Goal: Task Accomplishment & Management: Complete application form

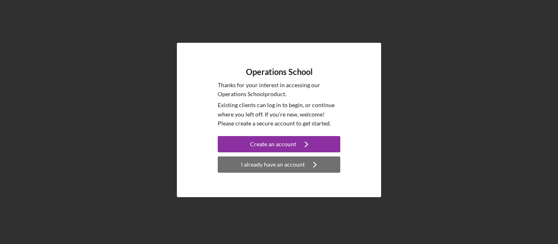
click at [290, 169] on div "I already have an account" at bounding box center [273, 165] width 64 height 16
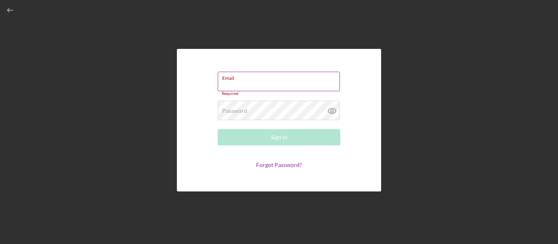
type input "[EMAIL_ADDRESS][DOMAIN_NAME]"
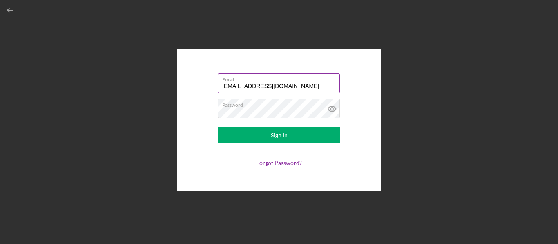
click at [281, 136] on div "Sign In" at bounding box center [279, 135] width 17 height 16
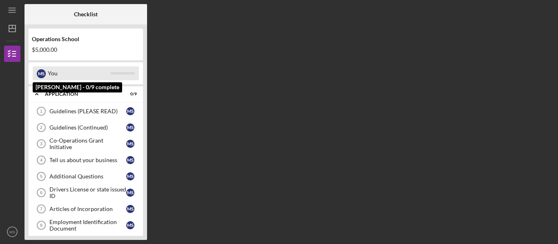
click at [52, 72] on div "You" at bounding box center [79, 74] width 62 height 14
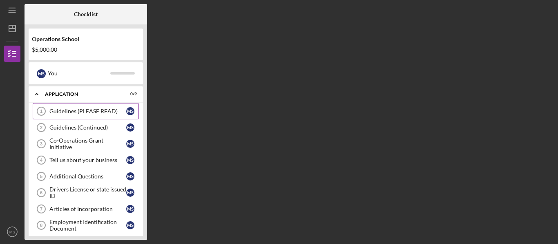
click at [69, 109] on div "Guidelines (PLEASE READ)" at bounding box center [87, 111] width 77 height 7
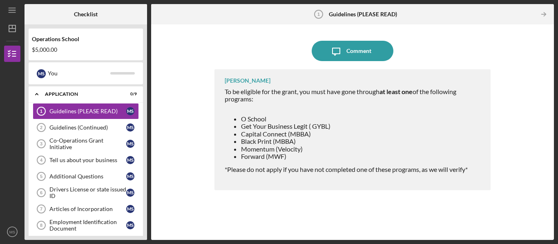
click at [542, 14] on line "button" at bounding box center [543, 14] width 4 height 0
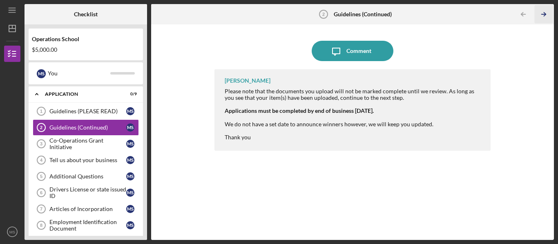
click at [544, 11] on icon "Icon/Table Pagination Arrow" at bounding box center [543, 14] width 18 height 18
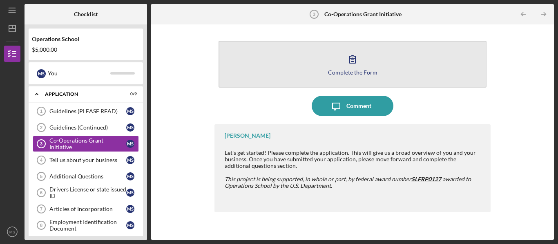
click at [352, 49] on button "Complete the Form Form" at bounding box center [352, 64] width 268 height 47
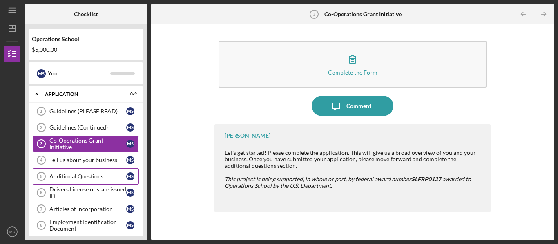
scroll to position [22, 0]
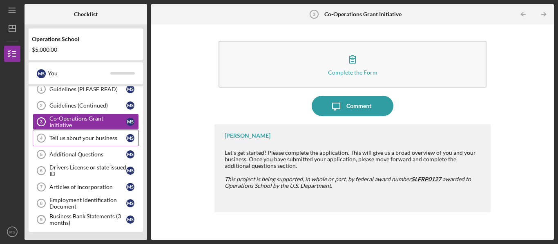
click at [67, 137] on div "Tell us about your business" at bounding box center [87, 138] width 77 height 7
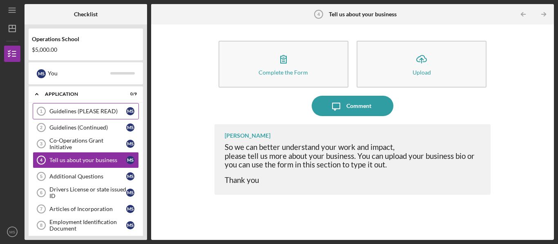
click at [91, 109] on div "Guidelines (PLEASE READ)" at bounding box center [87, 111] width 77 height 7
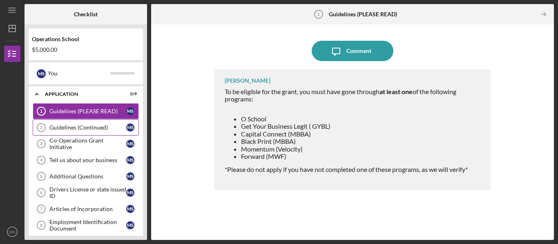
click at [86, 129] on div "Guidelines (Continued)" at bounding box center [87, 127] width 77 height 7
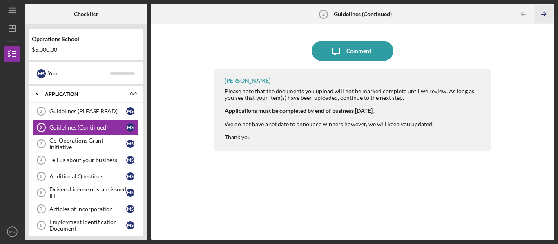
click at [541, 16] on icon "Icon/Table Pagination Arrow" at bounding box center [543, 14] width 18 height 18
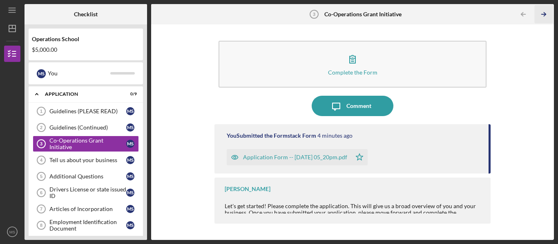
click at [542, 13] on icon "Icon/Table Pagination Arrow" at bounding box center [543, 14] width 18 height 18
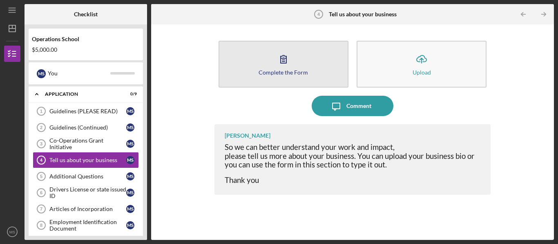
click at [251, 67] on button "Complete the Form Form" at bounding box center [283, 64] width 130 height 47
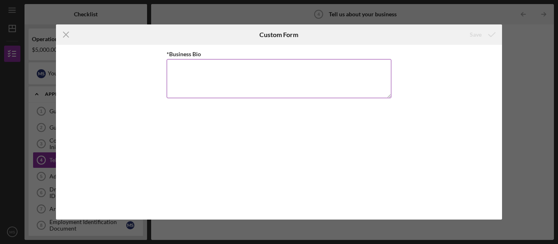
click at [277, 86] on textarea "*Business Bio" at bounding box center [279, 78] width 224 height 39
paste textarea "At Strategic Wealth Consulting, we specialize in helping individuals and small …"
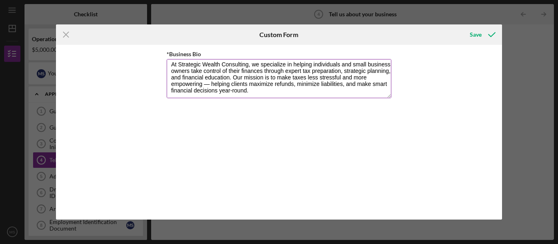
scroll to position [1, 0]
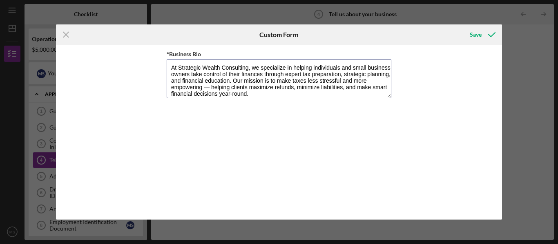
type textarea "At Strategic Wealth Consulting, we specialize in helping individuals and small …"
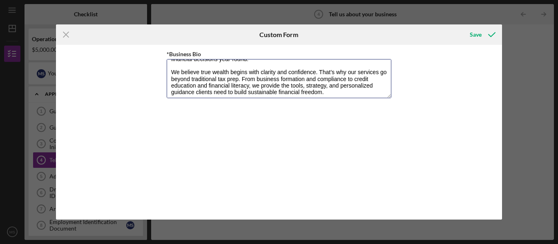
scroll to position [0, 0]
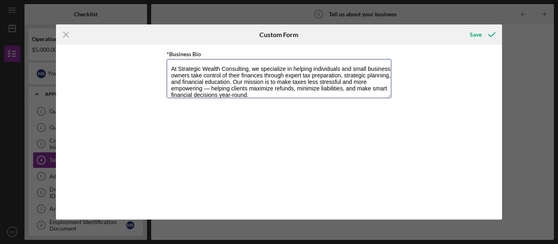
drag, startPoint x: 235, startPoint y: 92, endPoint x: 143, endPoint y: 58, distance: 98.3
click at [143, 58] on div "*Business Bio At Strategic Wealth Consulting, we specialize in helping individu…" at bounding box center [279, 132] width 446 height 175
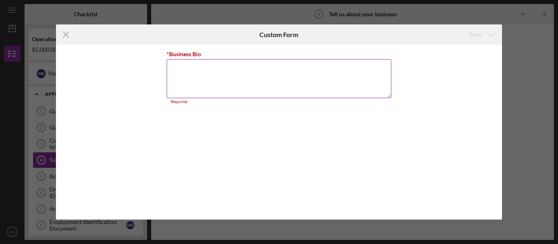
paste textarea "At Strategic Wealth Consulting (SWC), we help individuals and small business ow…"
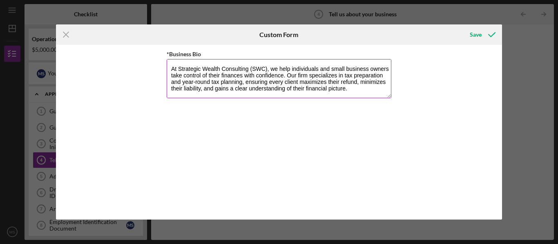
scroll to position [60, 0]
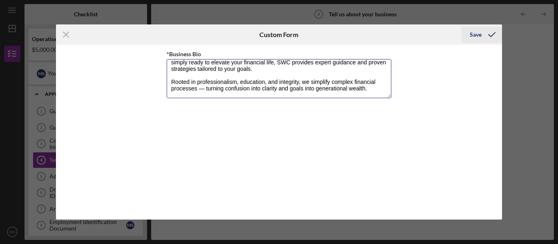
type textarea "At Strategic Wealth Consulting (SWC), we help individuals and small business ow…"
click at [475, 30] on div "Save" at bounding box center [475, 35] width 12 height 16
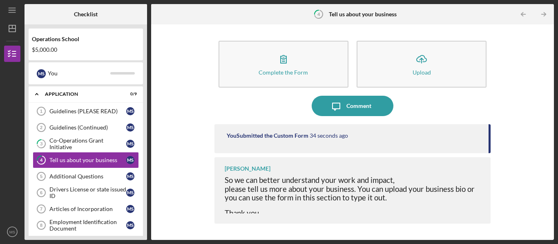
click at [542, 14] on icon "Icon/Table Pagination Arrow" at bounding box center [543, 14] width 18 height 18
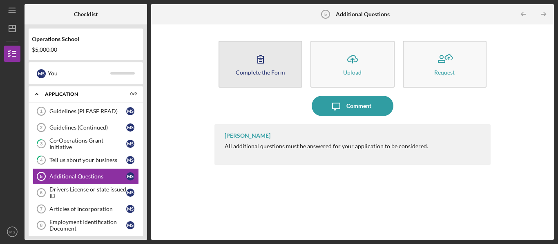
click at [281, 73] on div "Complete the Form" at bounding box center [259, 72] width 49 height 6
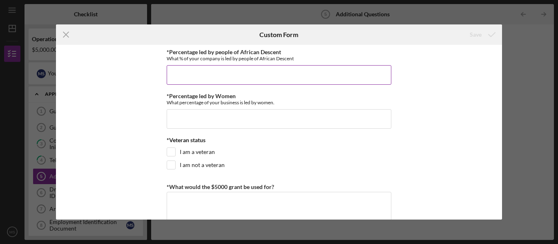
click at [276, 78] on input "*Percentage led by people of African Descent" at bounding box center [279, 75] width 224 height 20
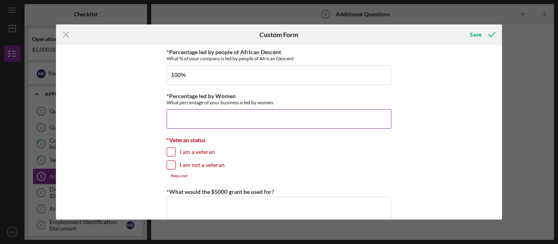
type input "100.00000%"
click at [254, 114] on input "*Percentage led by Women" at bounding box center [279, 119] width 224 height 20
type input "100.00000%"
click at [170, 169] on input "I am not a veteran" at bounding box center [171, 165] width 8 height 8
checkbox input "true"
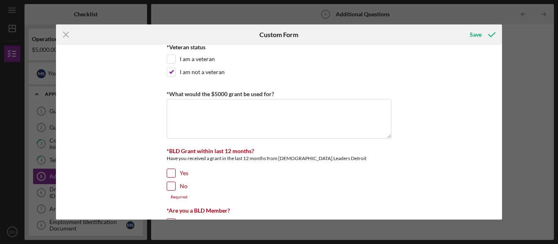
scroll to position [82, 0]
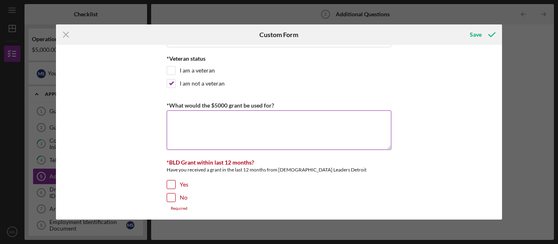
click at [215, 130] on textarea "*What would the $5000 grant be used for?" at bounding box center [279, 130] width 224 height 39
paste textarea "To expand SWC’s capacity to serve more individuals and small business owners wi…"
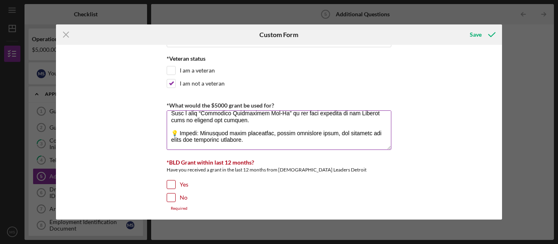
scroll to position [158, 0]
paste textarea ". Educational Resources & Digital Product Development – $1,000 Develop download…"
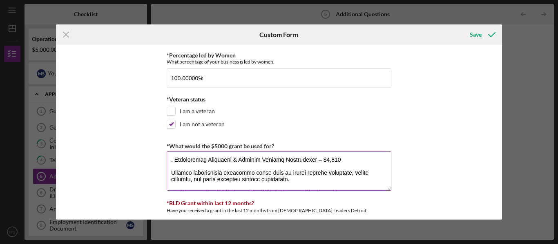
scroll to position [180, 0]
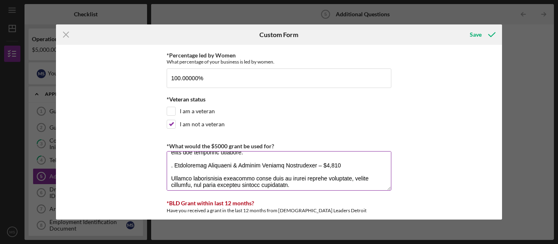
click at [173, 166] on textarea "*What would the $5000 grant be used for?" at bounding box center [279, 170] width 224 height 39
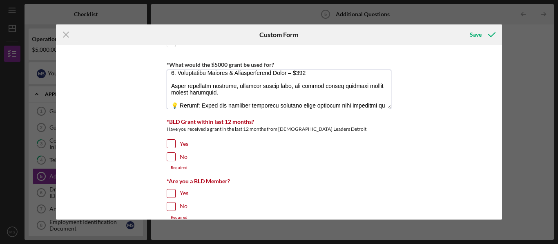
scroll to position [163, 0]
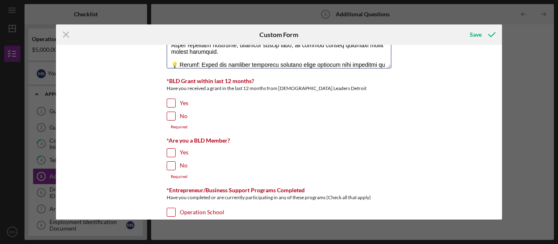
type textarea "To expand SWC’s capacity to serve more individuals and small business owners wi…"
click at [170, 116] on input "No" at bounding box center [171, 116] width 8 height 8
checkbox input "true"
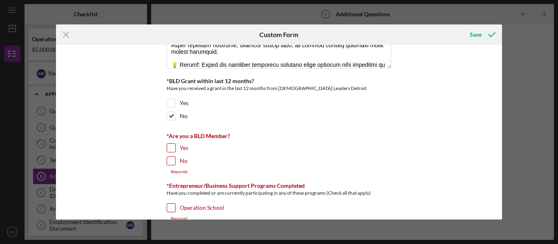
click at [171, 163] on input "No" at bounding box center [171, 161] width 8 height 8
checkbox input "true"
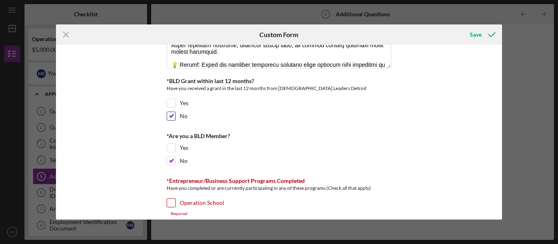
scroll to position [204, 0]
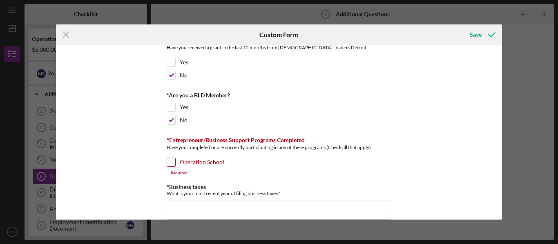
click at [177, 162] on div "Operation School" at bounding box center [279, 164] width 224 height 13
click at [169, 164] on input "Operation School" at bounding box center [171, 162] width 8 height 8
checkbox input "true"
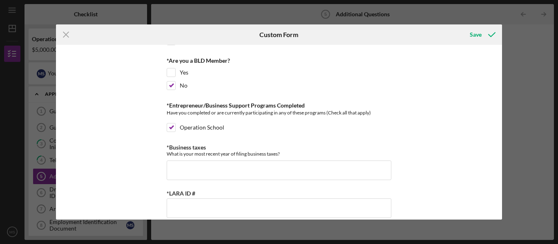
scroll to position [286, 0]
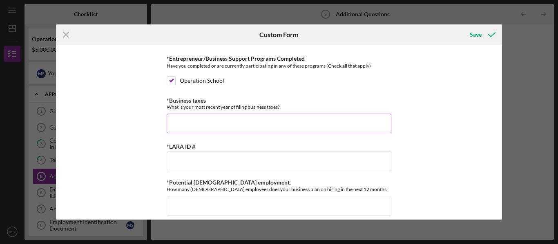
click at [233, 127] on input "*Business taxes" at bounding box center [279, 124] width 224 height 20
type input "2024"
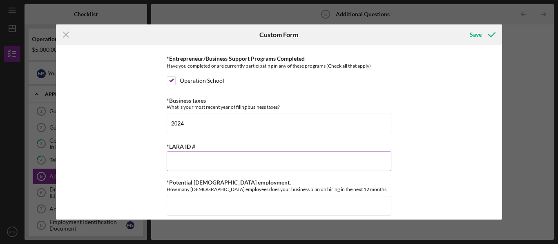
click at [225, 158] on input "*LARA ID #" at bounding box center [279, 162] width 224 height 20
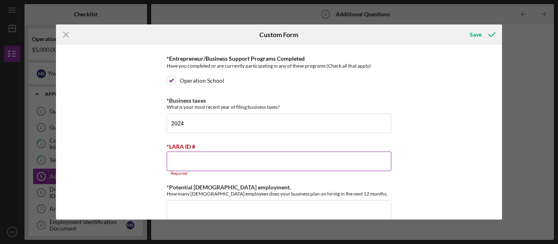
paste input "803269810"
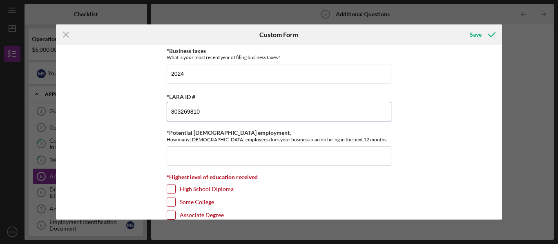
scroll to position [367, 0]
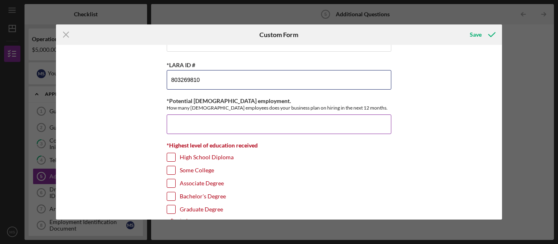
type input "803269810"
click at [227, 129] on input "*Potential Full-time employment." at bounding box center [279, 125] width 224 height 20
type input "1"
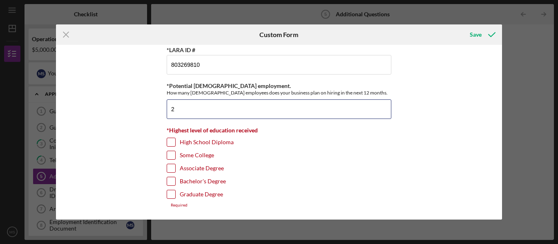
type input "2"
click at [170, 194] on input "Graduate Degree" at bounding box center [171, 195] width 8 height 8
checkbox input "true"
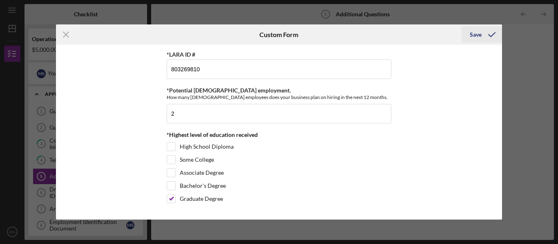
click at [475, 38] on div "Save" at bounding box center [475, 35] width 12 height 16
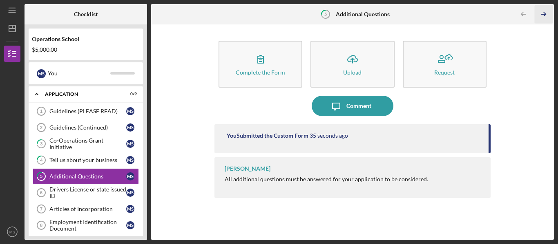
click at [541, 13] on icon "Icon/Table Pagination Arrow" at bounding box center [543, 14] width 18 height 18
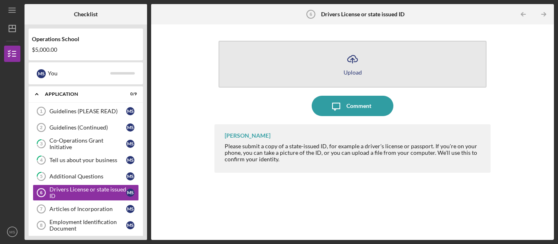
click at [350, 64] on icon "Icon/Upload" at bounding box center [352, 59] width 20 height 20
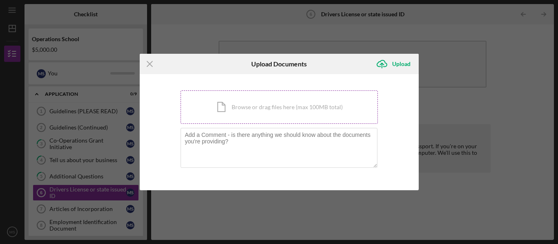
click at [269, 111] on div "Icon/Document Browse or drag files here (max 100MB total) Tap to choose files o…" at bounding box center [278, 107] width 197 height 33
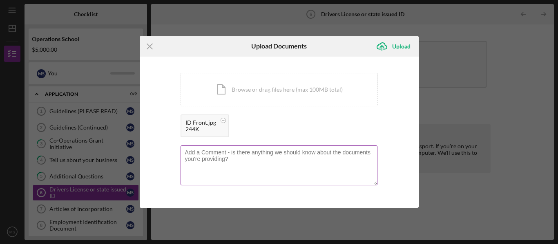
click at [339, 167] on textarea at bounding box center [278, 166] width 197 height 40
click at [339, 167] on textarea "no" at bounding box center [278, 166] width 197 height 40
type textarea "no"
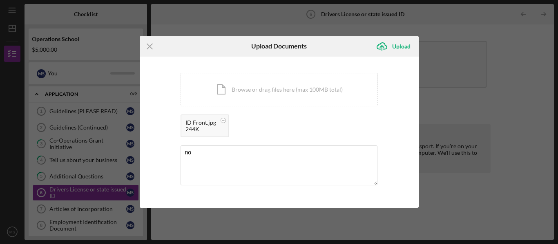
click at [438, 180] on div "Icon/Menu Close Upload Documents Icon/Upload Upload You're uploading documents …" at bounding box center [279, 122] width 558 height 244
click at [460, 120] on div "Icon/Menu Close Upload Documents Icon/Upload Upload You're uploading documents …" at bounding box center [279, 122] width 558 height 244
click at [147, 47] on icon "Icon/Menu Close" at bounding box center [150, 46] width 20 height 20
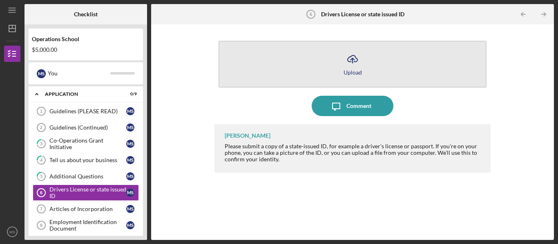
click at [367, 61] on button "Icon/Upload Upload" at bounding box center [352, 64] width 268 height 47
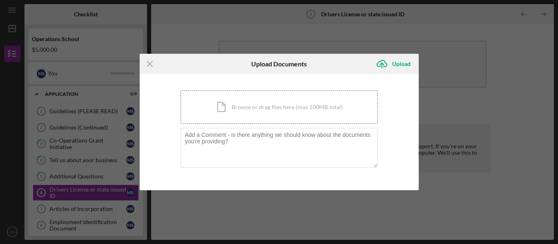
click at [272, 103] on div "Icon/Document Browse or drag files here (max 100MB total) Tap to choose files o…" at bounding box center [278, 107] width 197 height 33
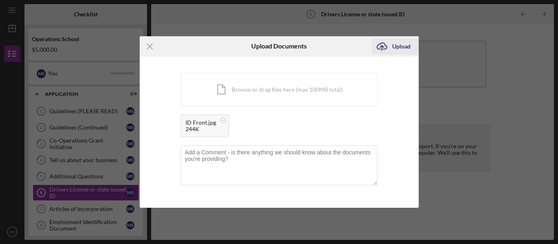
click at [387, 49] on icon "Icon/Upload" at bounding box center [381, 46] width 20 height 20
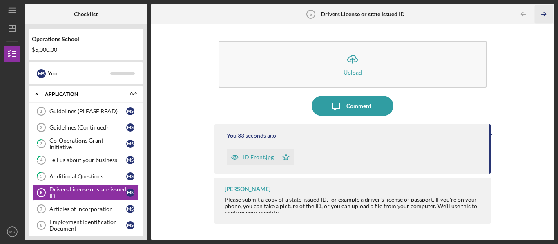
click at [547, 13] on icon "Icon/Table Pagination Arrow" at bounding box center [543, 14] width 18 height 18
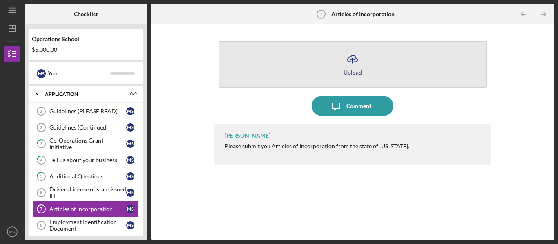
click at [350, 60] on icon "Icon/Upload" at bounding box center [352, 59] width 20 height 20
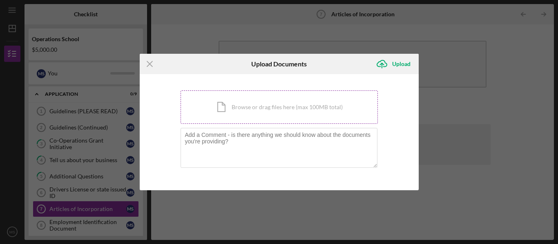
click at [244, 107] on div "Icon/Document Browse or drag files here (max 100MB total) Tap to choose files o…" at bounding box center [278, 107] width 197 height 33
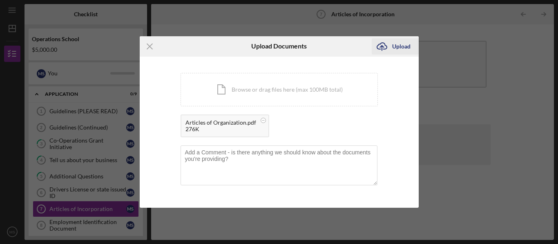
click at [403, 49] on div "Upload" at bounding box center [401, 46] width 18 height 16
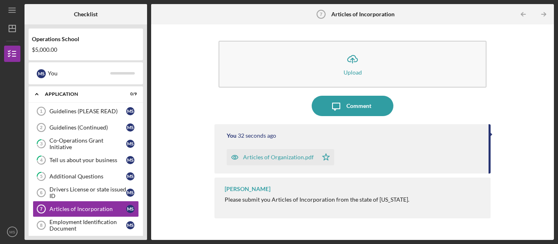
click at [547, 13] on icon "Icon/Table Pagination Arrow" at bounding box center [543, 14] width 18 height 18
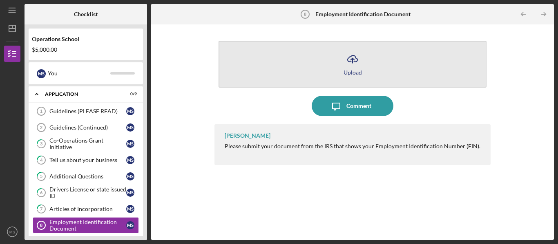
click at [359, 58] on icon "Icon/Upload" at bounding box center [352, 59] width 20 height 20
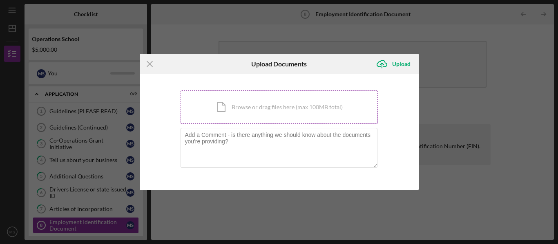
click at [248, 103] on div "Icon/Document Browse or drag files here (max 100MB total) Tap to choose files o…" at bounding box center [278, 107] width 197 height 33
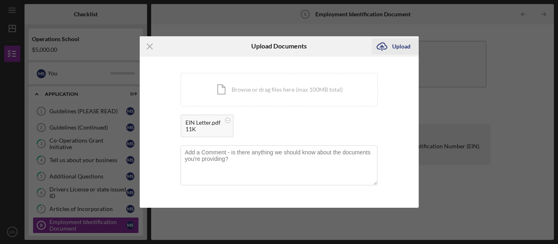
click at [405, 53] on div "Upload" at bounding box center [401, 46] width 18 height 16
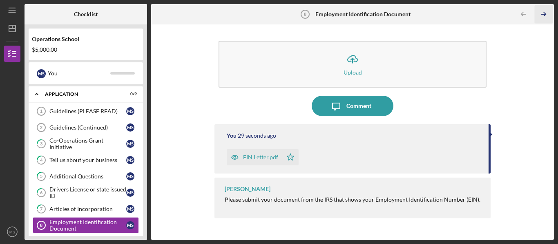
click at [546, 14] on icon "Icon/Table Pagination Arrow" at bounding box center [543, 14] width 18 height 18
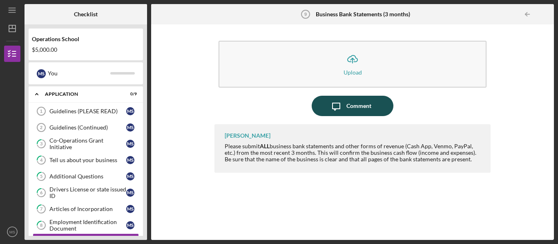
click at [358, 109] on div "Comment" at bounding box center [358, 106] width 25 height 20
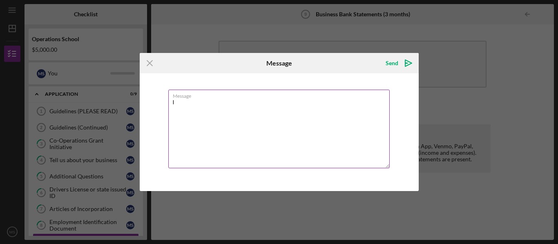
type textarea "I"
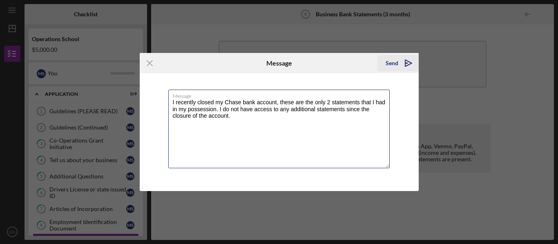
type textarea "I recently closed my Chase bank account, these are the only 2 statements that I…"
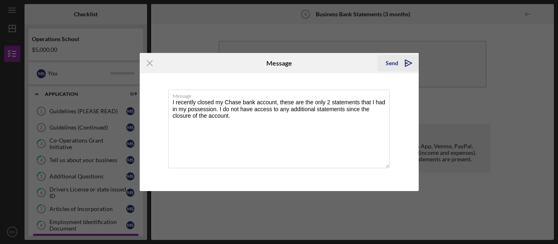
click at [392, 64] on div "Send" at bounding box center [391, 63] width 13 height 16
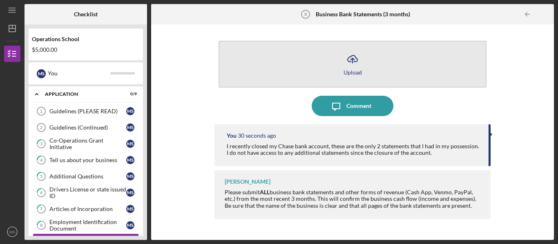
click at [353, 62] on icon "Icon/Upload" at bounding box center [352, 59] width 20 height 20
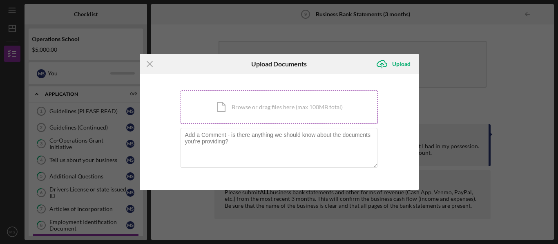
click at [224, 104] on div "Icon/Document Browse or drag files here (max 100MB total) Tap to choose files o…" at bounding box center [278, 107] width 197 height 33
click at [400, 65] on div "Upload" at bounding box center [401, 64] width 18 height 16
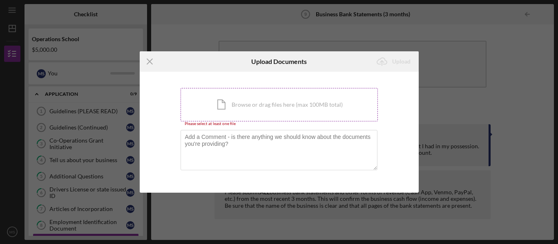
click at [273, 102] on div "Icon/Document Browse or drag files here (max 100MB total) Tap to choose files o…" at bounding box center [278, 104] width 197 height 33
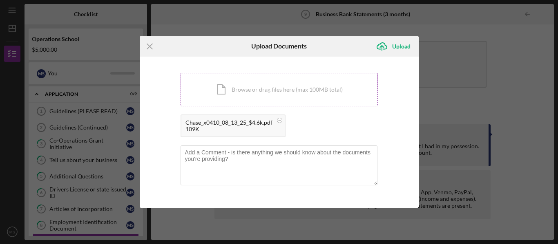
click at [293, 87] on div "Icon/Document Browse or drag files here (max 100MB total) Tap to choose files o…" at bounding box center [278, 89] width 197 height 33
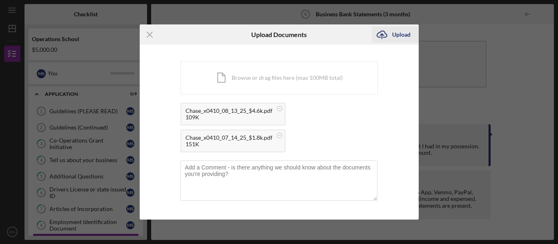
click at [401, 31] on div "Upload" at bounding box center [401, 35] width 18 height 16
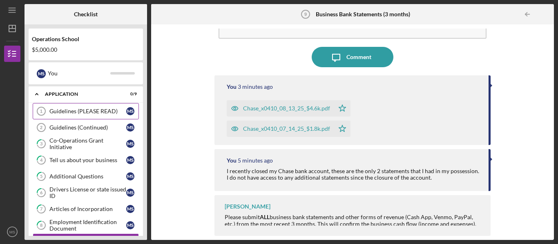
click at [98, 116] on link "Guidelines (PLEASE READ) 1 Guidelines (PLEASE READ) M S" at bounding box center [86, 111] width 106 height 16
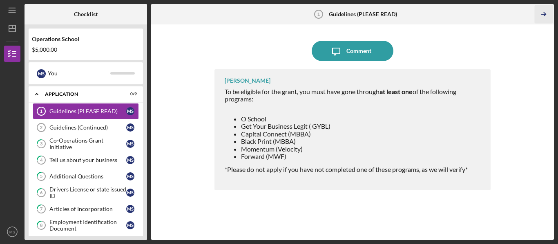
click at [543, 15] on icon "Icon/Table Pagination Arrow" at bounding box center [543, 14] width 18 height 18
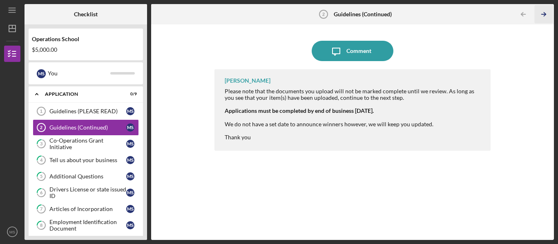
click at [543, 15] on icon "Icon/Table Pagination Arrow" at bounding box center [543, 14] width 18 height 18
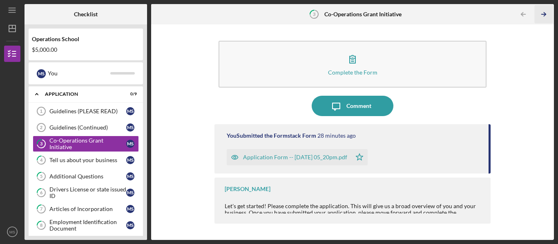
click at [543, 15] on icon "Icon/Table Pagination Arrow" at bounding box center [543, 14] width 18 height 18
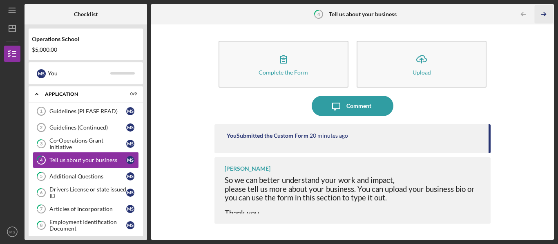
click at [543, 15] on icon "Icon/Table Pagination Arrow" at bounding box center [543, 14] width 18 height 18
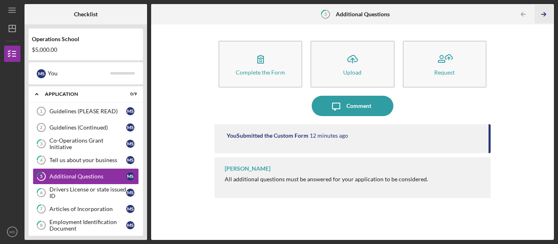
click at [543, 15] on icon "Icon/Table Pagination Arrow" at bounding box center [543, 14] width 18 height 18
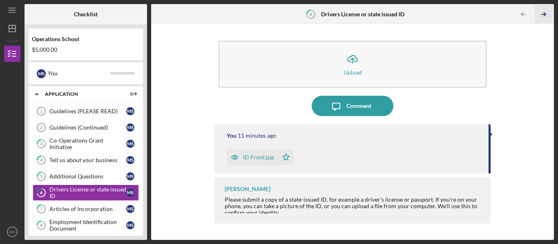
click at [543, 15] on icon "Icon/Table Pagination Arrow" at bounding box center [543, 14] width 18 height 18
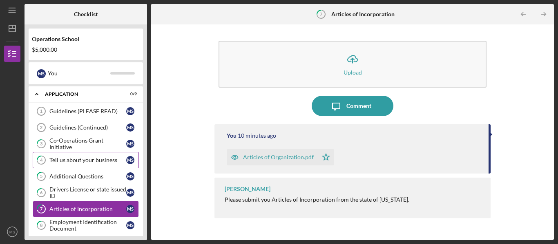
scroll to position [22, 0]
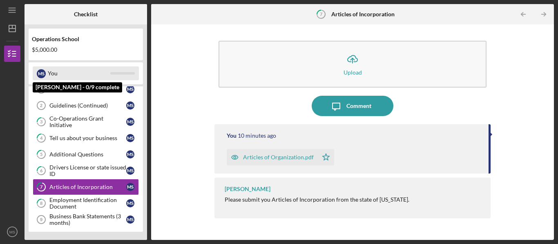
click at [87, 76] on div "You" at bounding box center [79, 74] width 62 height 14
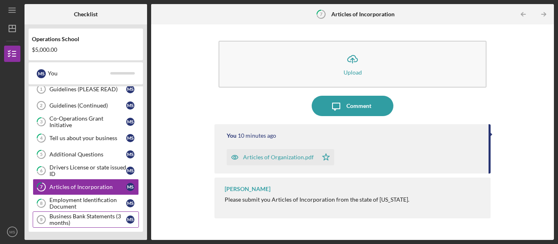
click at [76, 223] on div "Business Bank Statements (3 months)" at bounding box center [87, 219] width 77 height 13
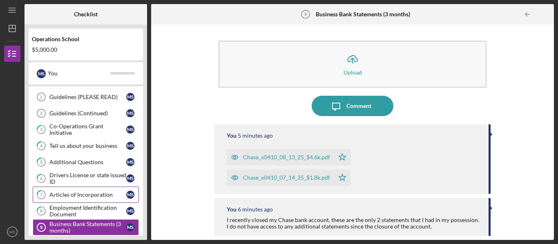
scroll to position [22, 0]
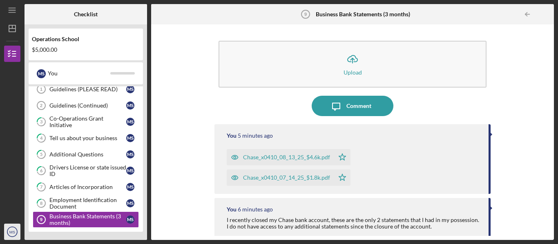
click at [14, 228] on icon "MS" at bounding box center [12, 232] width 16 height 20
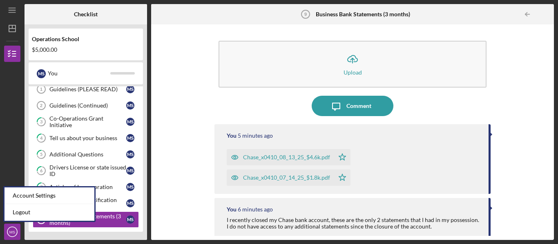
click at [201, 70] on div "Icon/Upload Upload Icon/Message Comment You 5 minutes ago Chase_x0410_08_13_25_…" at bounding box center [352, 133] width 394 height 208
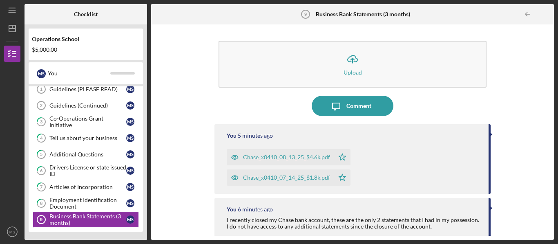
click at [56, 38] on div "Operations School" at bounding box center [86, 39] width 108 height 7
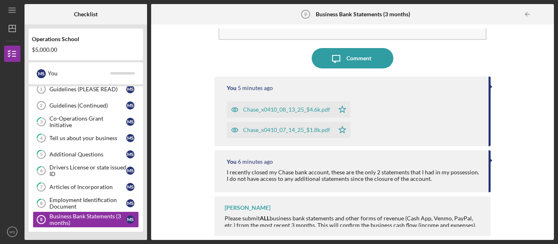
scroll to position [49, 0]
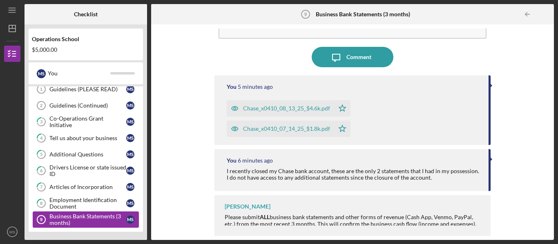
click at [82, 216] on div "Business Bank Statements (3 months)" at bounding box center [87, 219] width 77 height 13
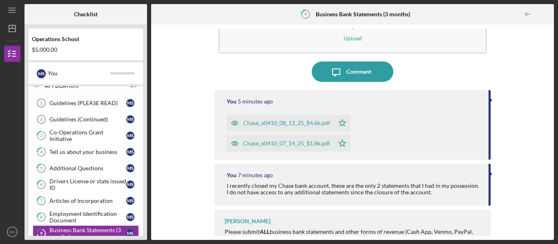
scroll to position [49, 0]
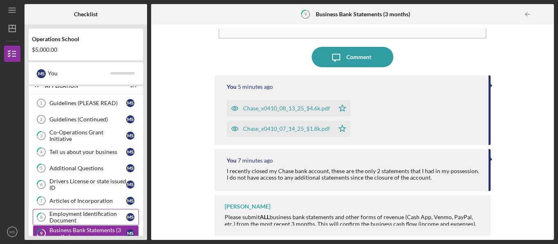
click at [71, 217] on div "Employment Identification Document" at bounding box center [87, 217] width 77 height 13
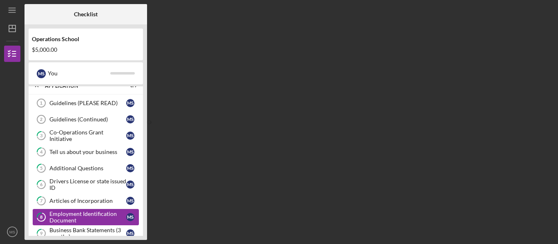
scroll to position [22, 0]
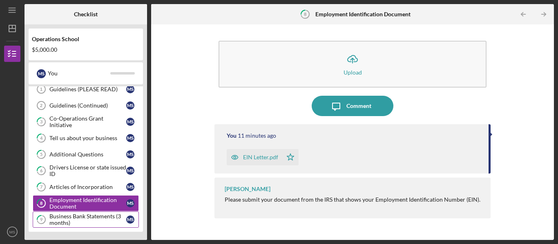
click at [82, 217] on div "Business Bank Statements (3 months)" at bounding box center [87, 219] width 77 height 13
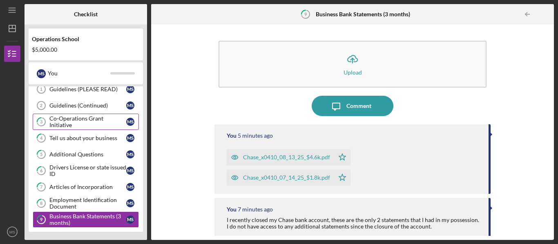
click at [58, 120] on div "Co-Operations Grant Initiative" at bounding box center [87, 122] width 77 height 13
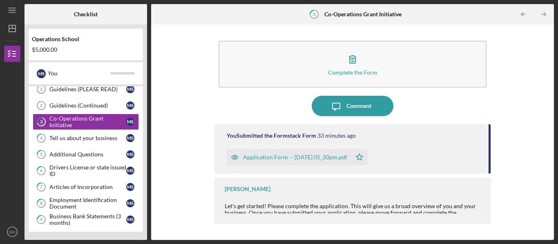
click at [500, 170] on div "Complete the Form Form Icon/Message Comment You Submitted the Formstack Form 33…" at bounding box center [352, 133] width 394 height 208
click at [69, 219] on div "Business Bank Statements (3 months)" at bounding box center [87, 219] width 77 height 13
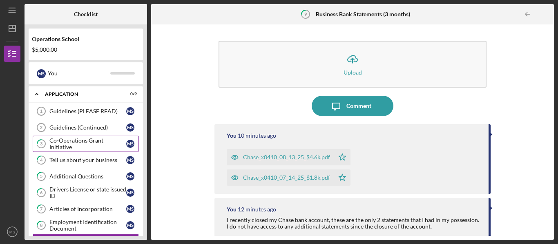
click at [73, 149] on link "3 Co-Operations Grant Initiative M S" at bounding box center [86, 144] width 106 height 16
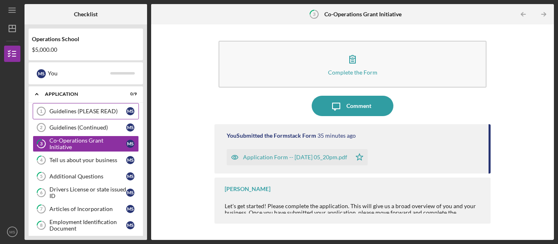
click at [73, 103] on link "Guidelines (PLEASE READ) 1 Guidelines (PLEASE READ) M S" at bounding box center [86, 111] width 106 height 16
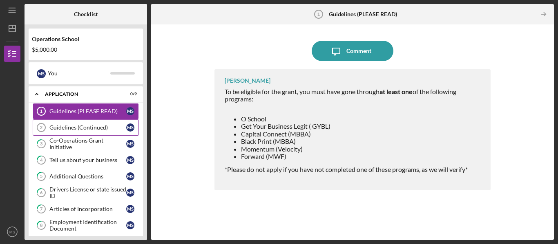
click at [77, 126] on div "Guidelines (Continued)" at bounding box center [87, 127] width 77 height 7
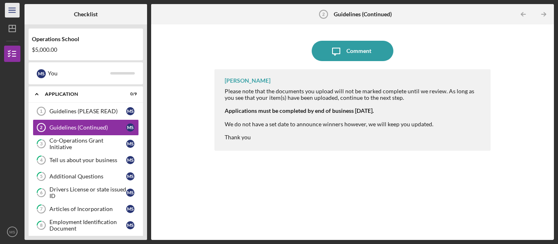
click at [10, 11] on icon "Icon/Menu" at bounding box center [12, 10] width 18 height 18
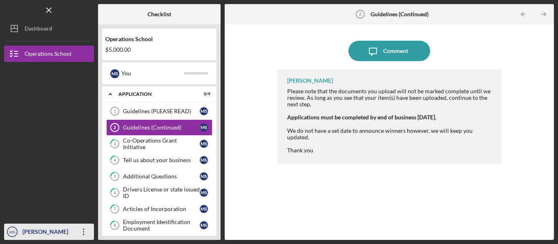
click at [79, 238] on icon "Icon/Overflow" at bounding box center [83, 232] width 20 height 20
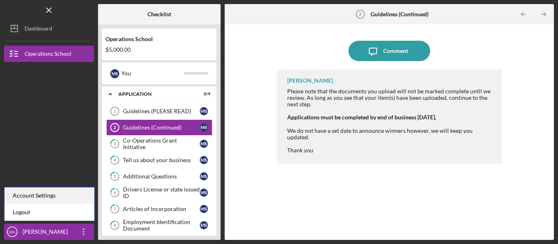
click at [36, 200] on div "Account Settings" at bounding box center [49, 196] width 90 height 17
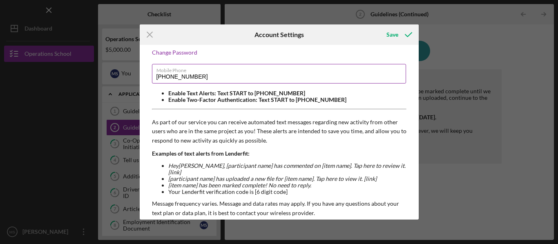
scroll to position [41, 0]
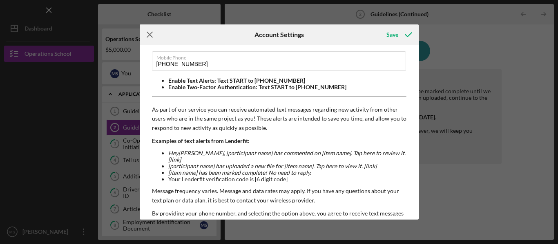
click at [152, 36] on icon "Icon/Menu Close" at bounding box center [150, 34] width 20 height 20
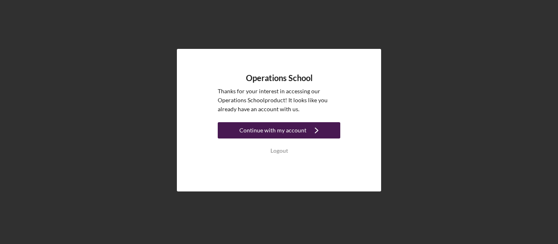
click at [293, 133] on div "Continue with my account" at bounding box center [272, 130] width 67 height 16
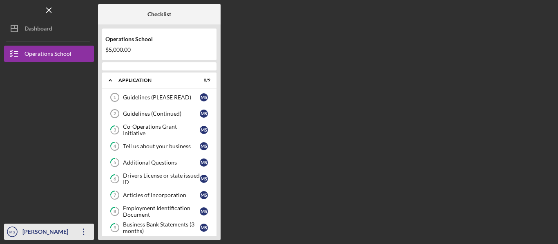
click at [76, 236] on icon "Icon/Overflow" at bounding box center [83, 232] width 20 height 20
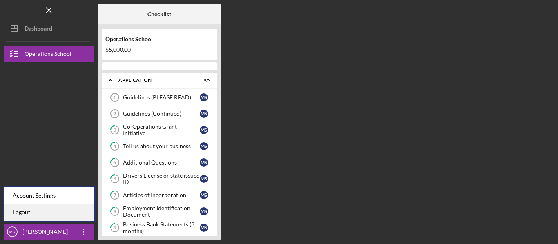
click at [30, 210] on link "Logout" at bounding box center [49, 212] width 90 height 17
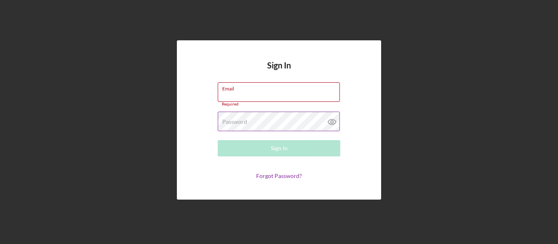
click at [330, 123] on icon at bounding box center [331, 122] width 2 height 2
click at [262, 98] on input "Email" at bounding box center [279, 92] width 122 height 20
type input "[EMAIL_ADDRESS][DOMAIN_NAME]"
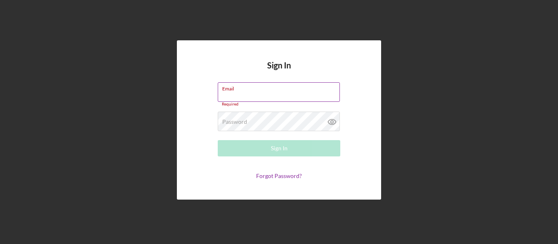
type input "[EMAIL_ADDRESS][DOMAIN_NAME]"
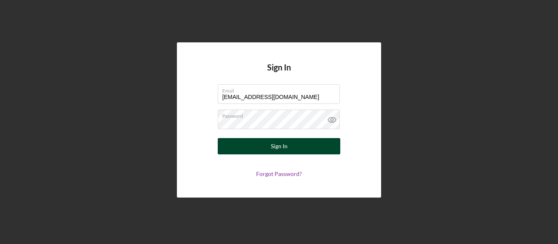
click at [311, 149] on button "Sign In" at bounding box center [279, 146] width 122 height 16
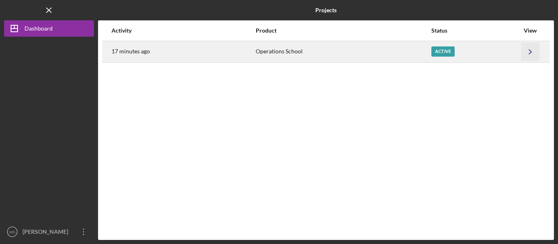
click at [528, 47] on icon "Icon/Navigate" at bounding box center [530, 51] width 18 height 18
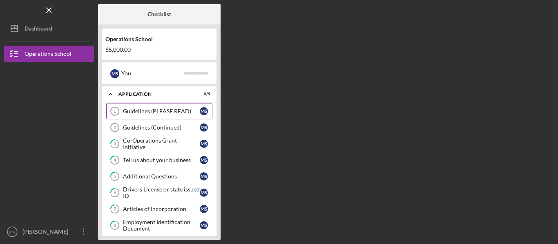
click at [149, 111] on div "Guidelines (PLEASE READ)" at bounding box center [161, 111] width 77 height 7
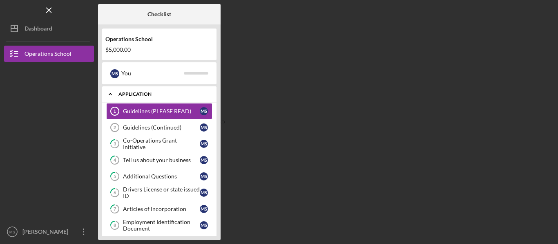
click at [140, 96] on div "Application" at bounding box center [162, 94] width 88 height 5
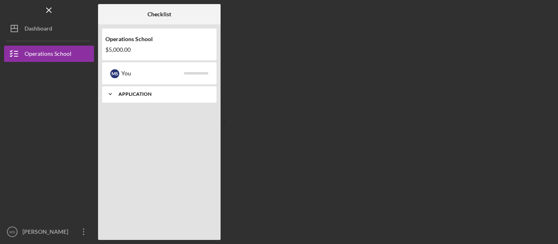
click at [140, 96] on div "Application" at bounding box center [162, 94] width 88 height 5
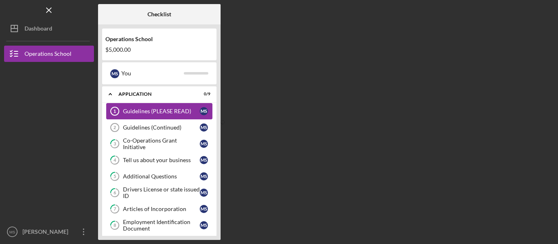
click at [140, 112] on div "Guidelines (PLEASE READ)" at bounding box center [161, 111] width 77 height 7
click at [140, 110] on div "Guidelines (PLEASE READ)" at bounding box center [161, 111] width 77 height 7
click at [140, 129] on div "Guidelines (Continued)" at bounding box center [161, 127] width 77 height 7
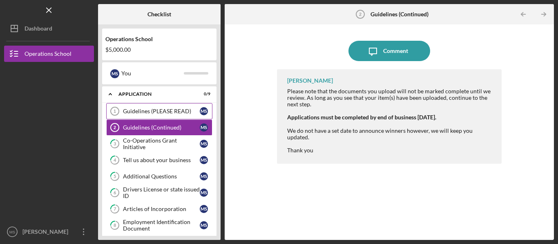
click at [148, 112] on div "Guidelines (PLEASE READ)" at bounding box center [161, 111] width 77 height 7
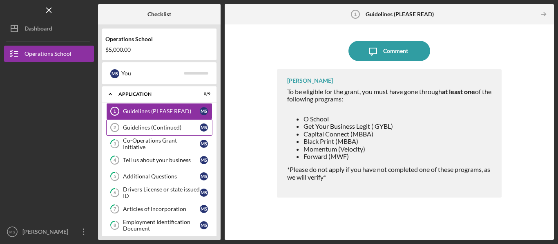
click at [158, 125] on div "Guidelines (Continued)" at bounding box center [161, 127] width 77 height 7
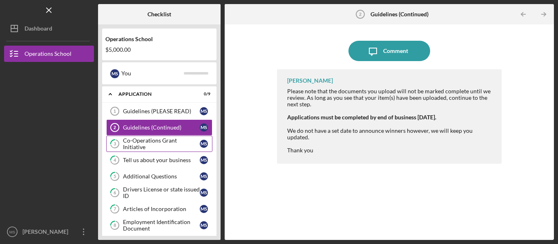
click at [163, 138] on link "3 Co-Operations Grant Initiative M S" at bounding box center [159, 144] width 106 height 16
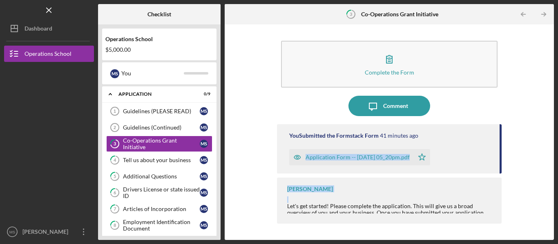
drag, startPoint x: 500, startPoint y: 136, endPoint x: 501, endPoint y: 193, distance: 56.7
click at [501, 193] on div "You Submitted the Formstack Form 41 minutes ago Application Form -- 2025-10-09 …" at bounding box center [389, 176] width 224 height 104
click at [544, 148] on div "Complete the Form Form Icon/Message Comment You Submitted the Formstack Form 41…" at bounding box center [389, 133] width 321 height 208
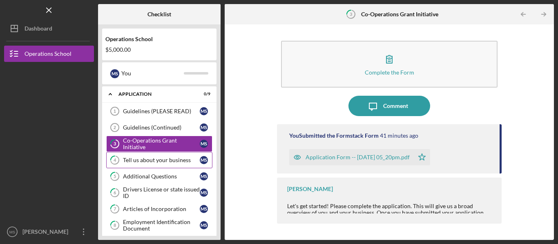
click at [151, 158] on div "Tell us about your business" at bounding box center [161, 160] width 77 height 7
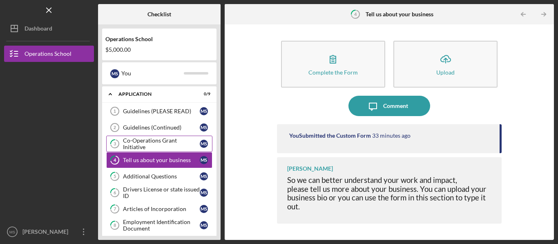
scroll to position [22, 0]
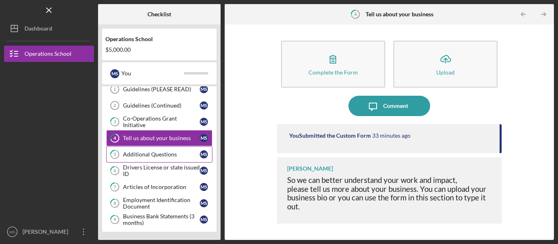
click at [178, 151] on div "Additional Questions" at bounding box center [161, 154] width 77 height 7
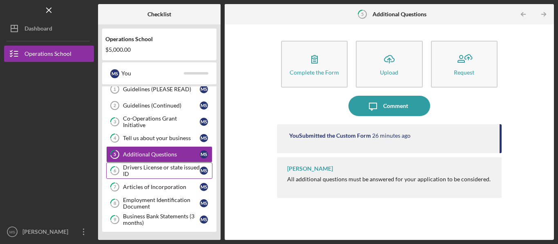
click at [176, 166] on div "Drivers License or state issued ID" at bounding box center [161, 170] width 77 height 13
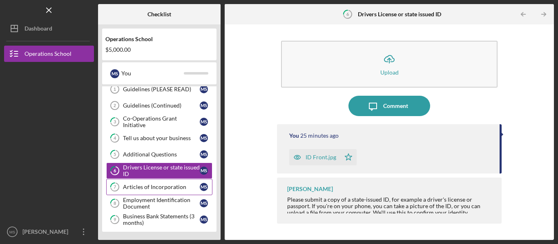
click at [172, 191] on link "7 Articles of Incorporation M S" at bounding box center [159, 187] width 106 height 16
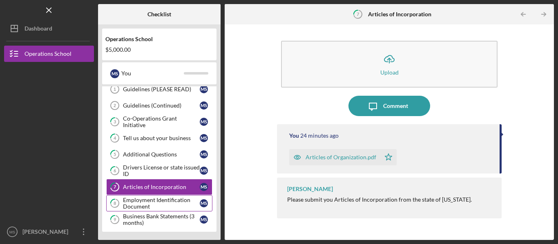
click at [175, 199] on div "Employment Identification Document" at bounding box center [161, 203] width 77 height 13
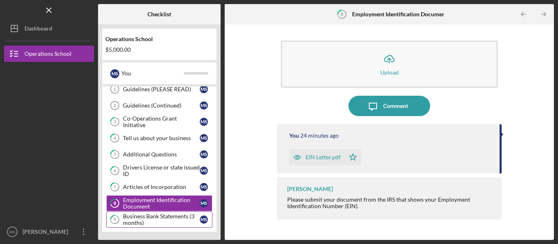
click at [140, 213] on div "Business Bank Statements (3 months)" at bounding box center [161, 219] width 77 height 13
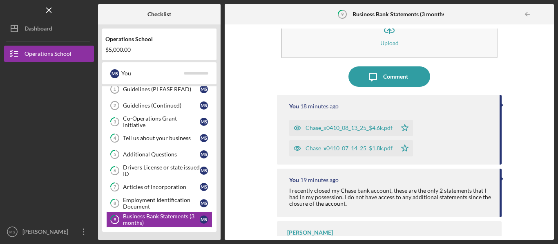
scroll to position [56, 0]
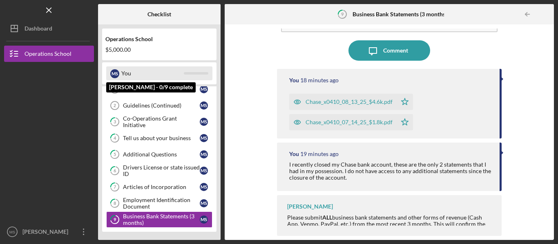
click at [197, 68] on div "M S You" at bounding box center [159, 74] width 106 height 14
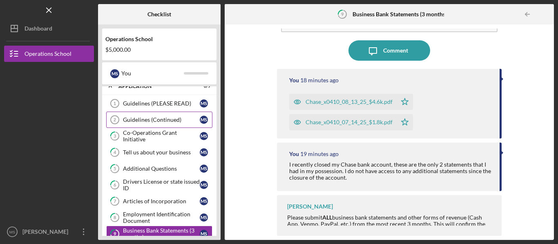
scroll to position [0, 0]
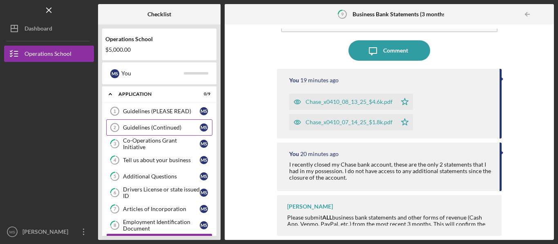
click at [161, 121] on link "Guidelines (Continued) 2 Guidelines (Continued) M S" at bounding box center [159, 128] width 106 height 16
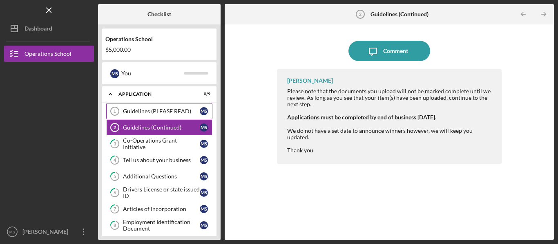
click at [162, 118] on link "Guidelines (PLEASE READ) 1 Guidelines (PLEASE READ) M S" at bounding box center [159, 111] width 106 height 16
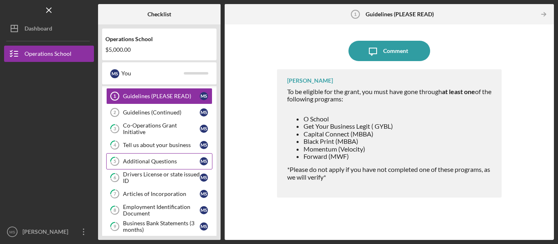
scroll to position [22, 0]
